Goal: Find specific page/section: Find specific page/section

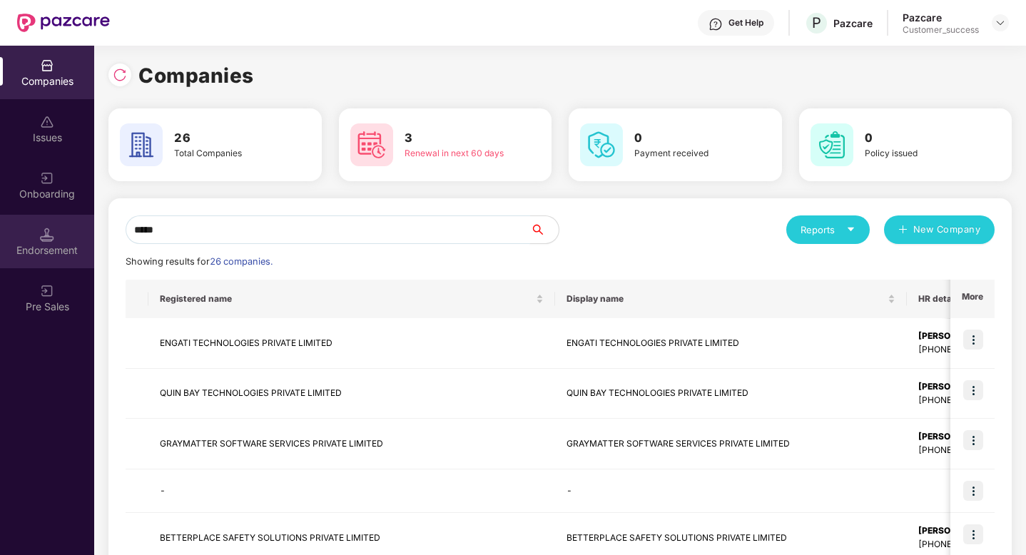
drag, startPoint x: 280, startPoint y: 230, endPoint x: 56, endPoint y: 229, distance: 224.8
click at [54, 230] on div "Companies Issues Onboarding Endorsement Pre Sales Companies 26 Total Companies …" at bounding box center [513, 300] width 1026 height 509
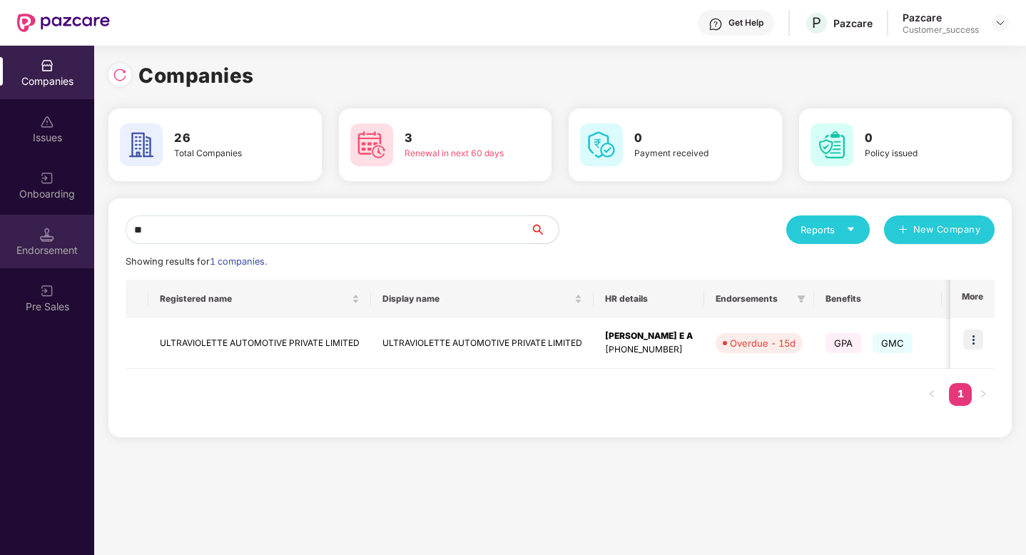
type input "*"
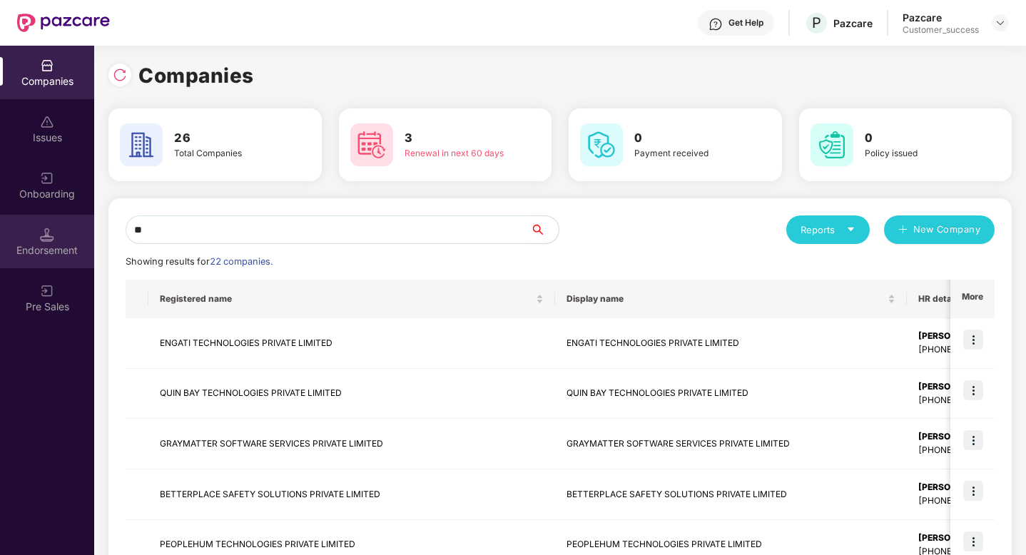
type input "*"
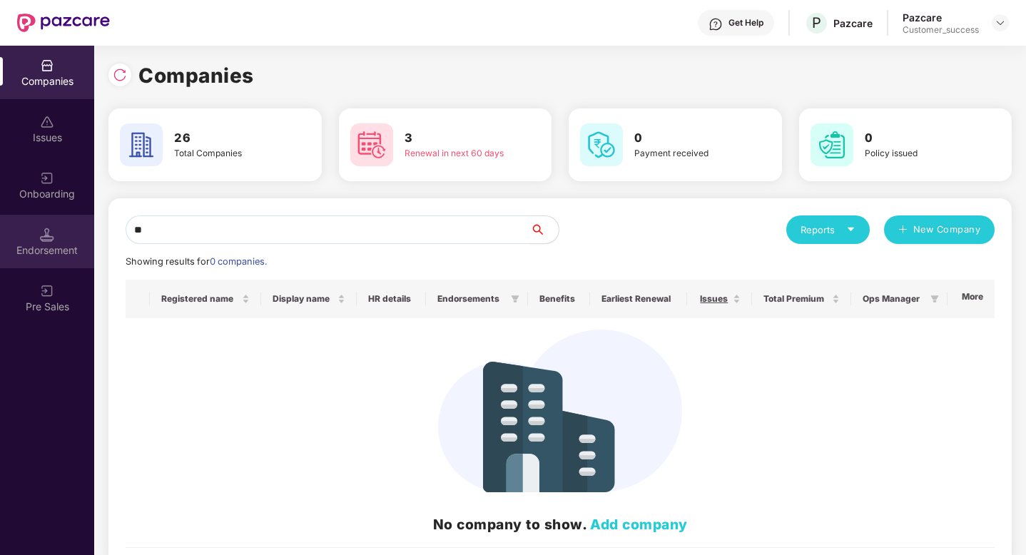
type input "*"
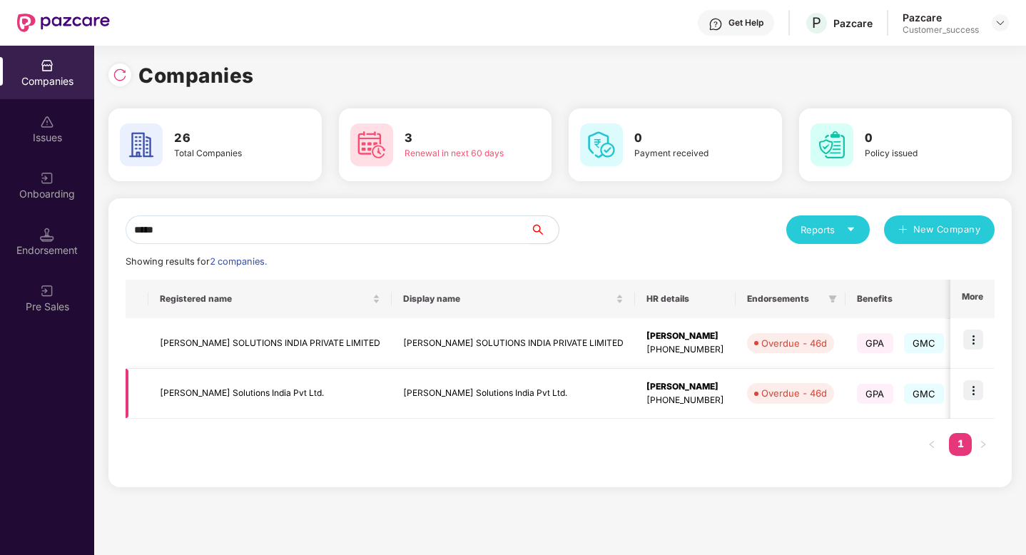
type input "*****"
click at [976, 395] on img at bounding box center [973, 390] width 20 height 20
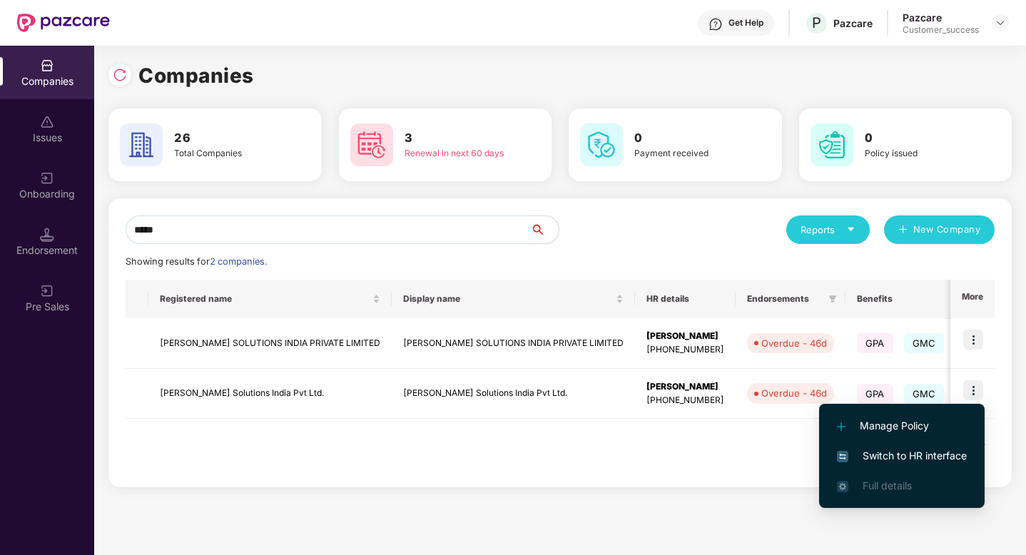
click at [903, 458] on span "Switch to HR interface" at bounding box center [902, 456] width 130 height 16
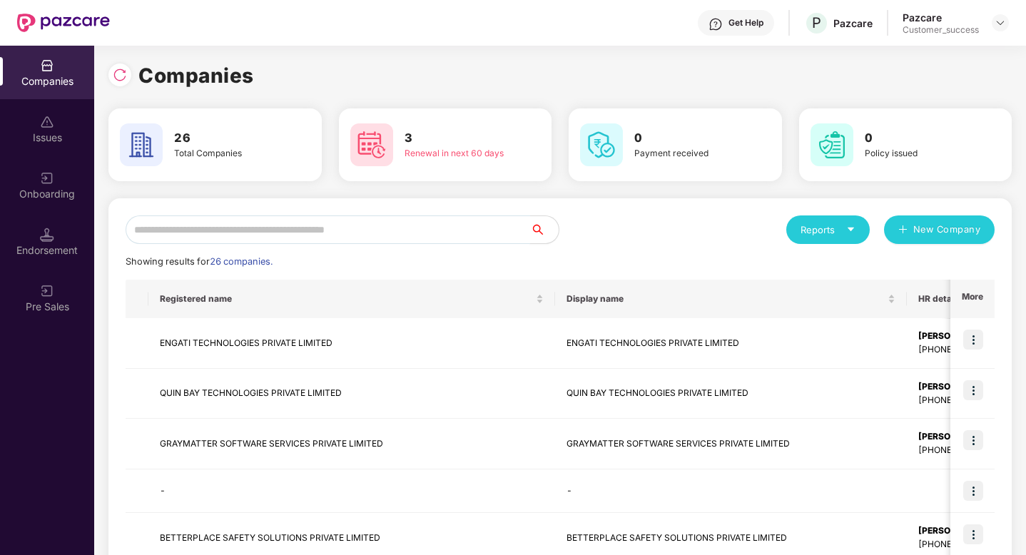
click at [295, 240] on input "text" at bounding box center [328, 229] width 405 height 29
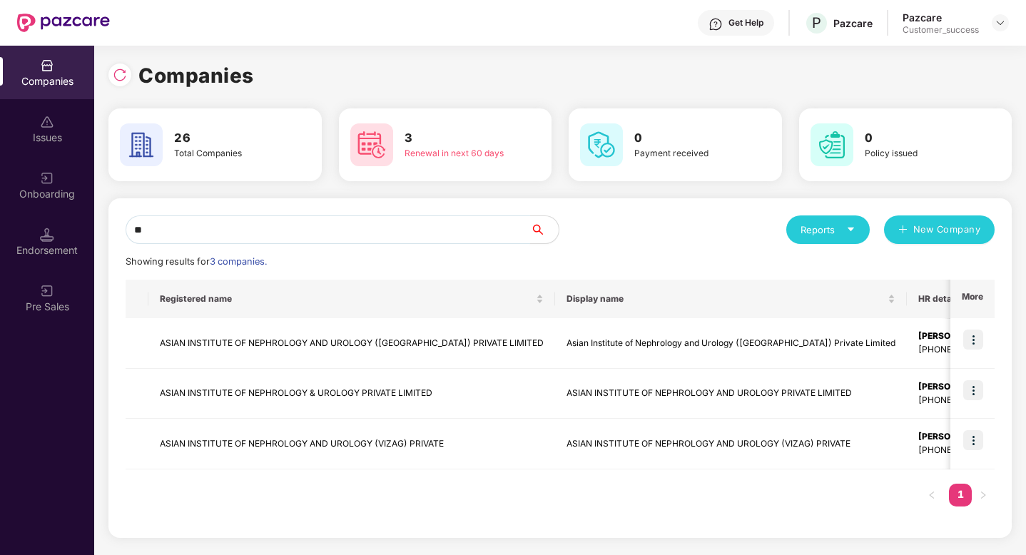
type input "*"
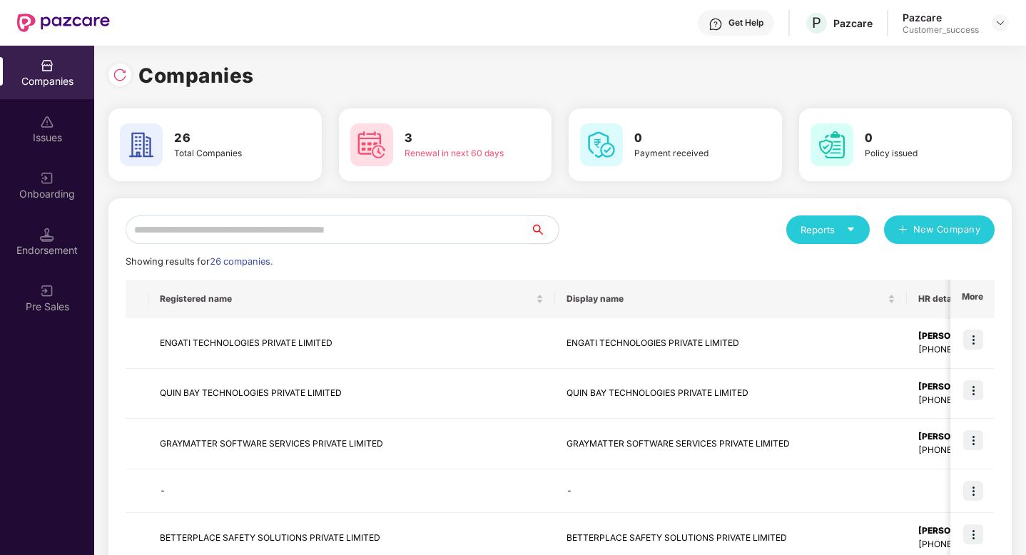
type input "*"
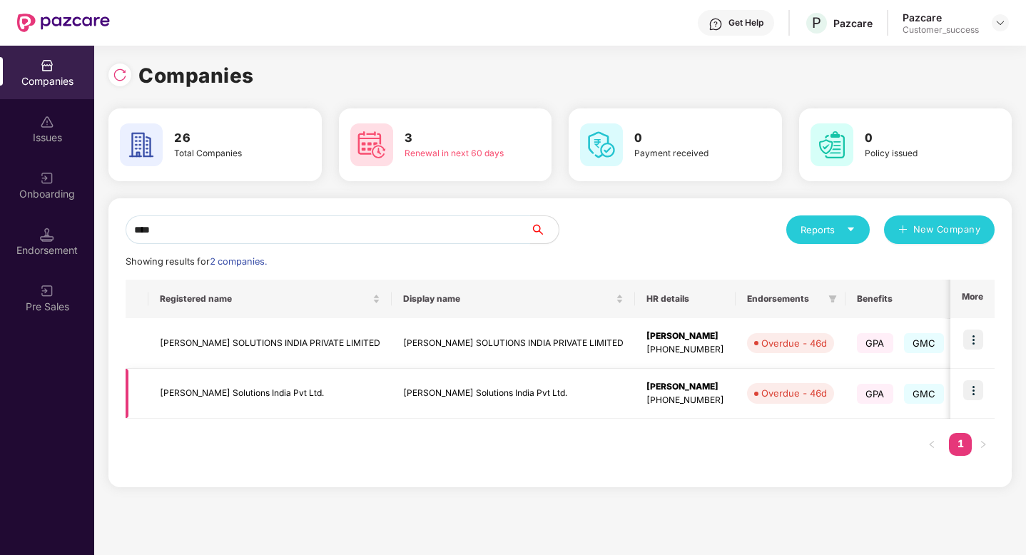
type input "****"
click at [977, 391] on img at bounding box center [973, 390] width 20 height 20
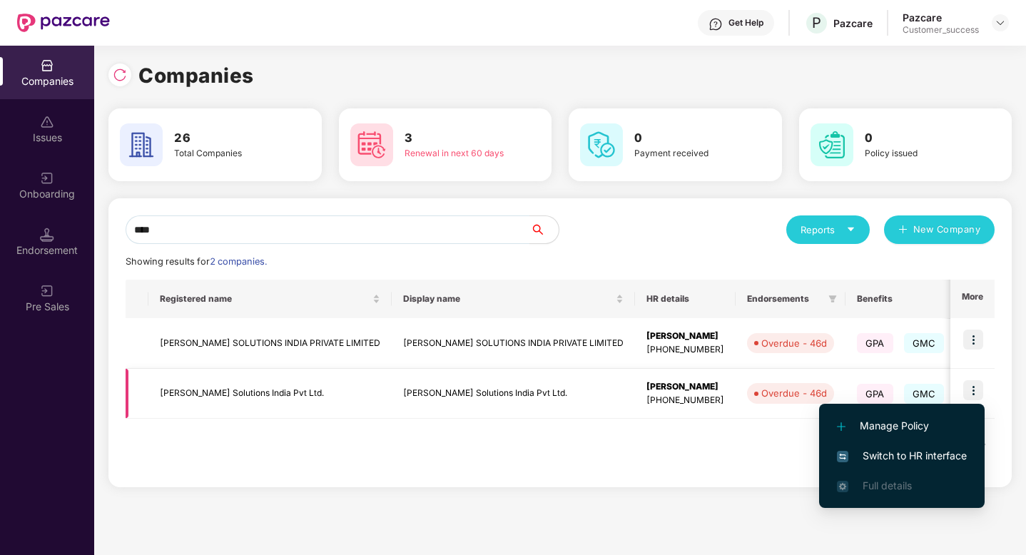
click at [296, 392] on td "[PERSON_NAME] Solutions India Pvt Ltd." at bounding box center [269, 394] width 243 height 51
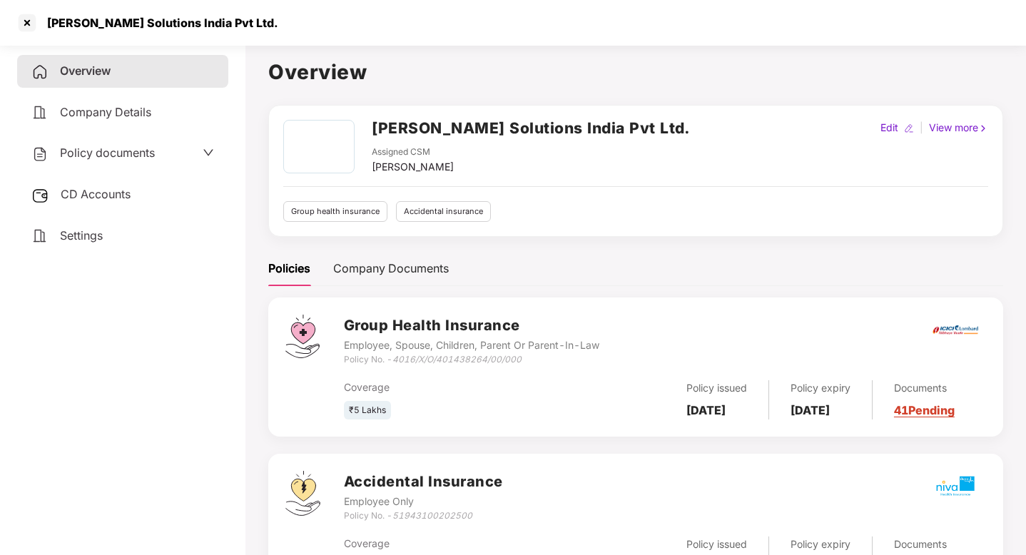
click at [121, 151] on span "Policy documents" at bounding box center [107, 153] width 95 height 14
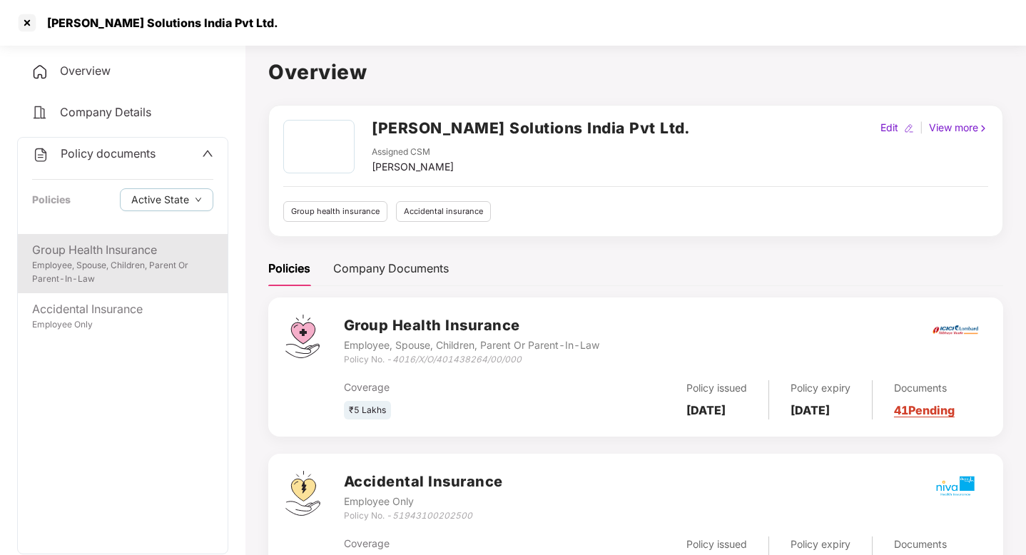
click at [141, 254] on div "Group Health Insurance" at bounding box center [122, 250] width 181 height 18
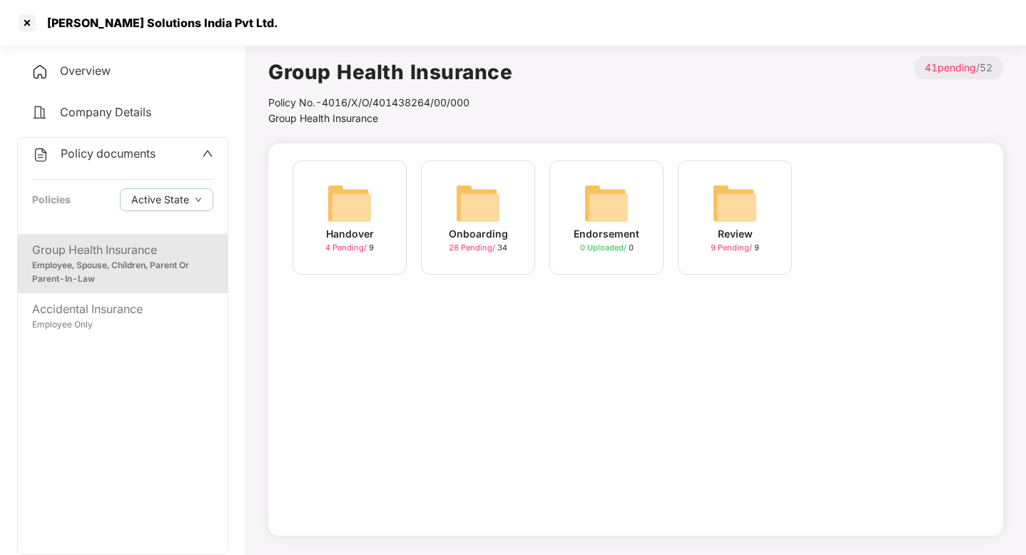
click at [441, 234] on div "Onboarding 28 Pending / 34" at bounding box center [478, 218] width 114 height 114
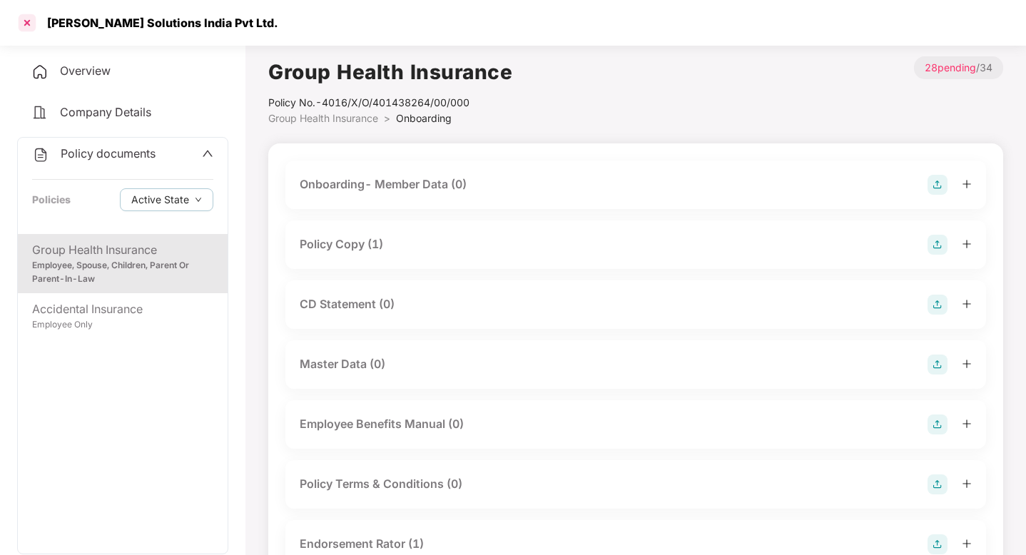
click at [24, 24] on div at bounding box center [27, 22] width 23 height 23
